Goal: Task Accomplishment & Management: Use online tool/utility

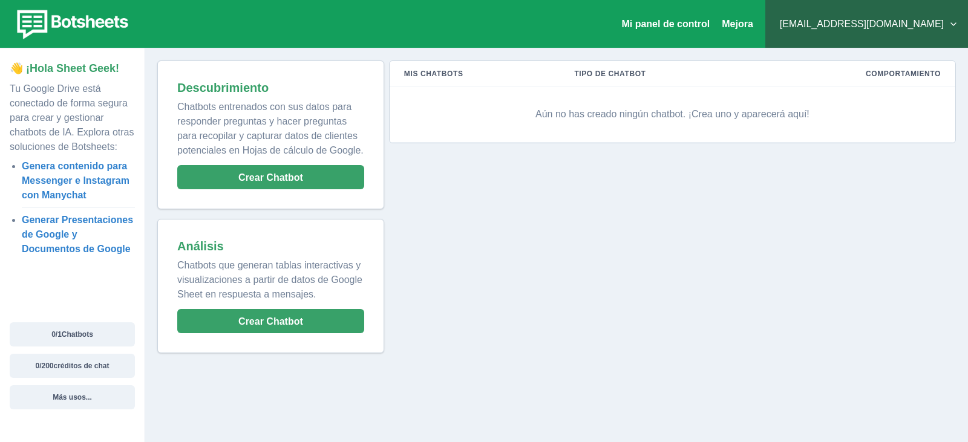
click at [664, 278] on div "Mis chatbots Tipo de chatbot Comportamiento Aún no has creado ningún chatbot. ¡…" at bounding box center [670, 206] width 572 height 293
click at [257, 175] on font "Crear Chatbot" at bounding box center [270, 177] width 65 height 10
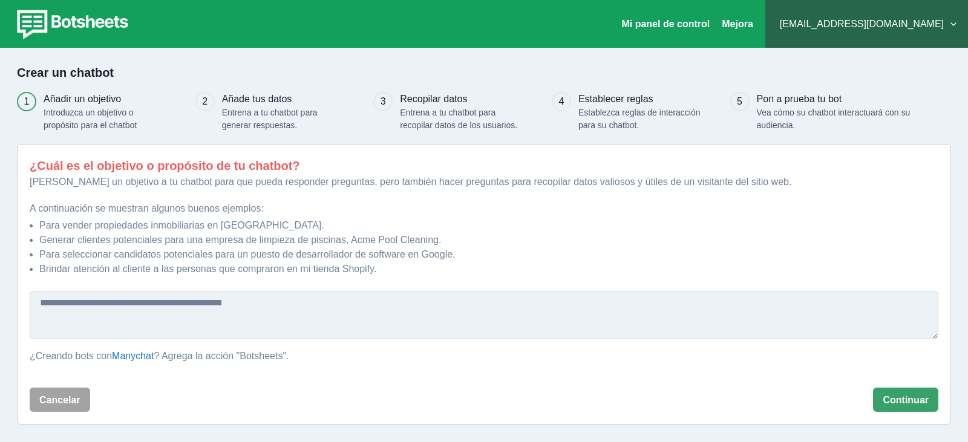
click at [111, 311] on textarea at bounding box center [484, 315] width 909 height 48
click at [191, 304] on textarea at bounding box center [484, 315] width 909 height 48
type textarea "**********"
click at [909, 403] on font "Continuar" at bounding box center [906, 400] width 46 height 10
